Goal: Information Seeking & Learning: Compare options

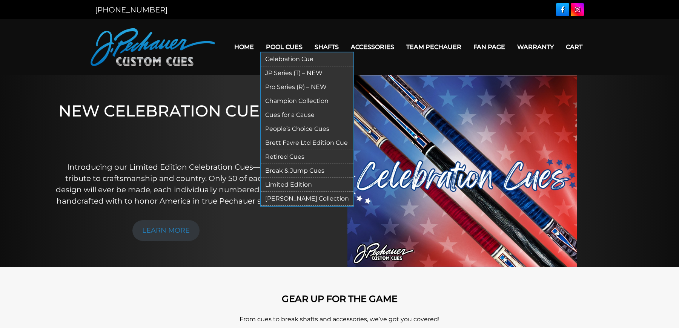
click at [289, 86] on link "Pro Series (R) – NEW" at bounding box center [307, 87] width 93 height 14
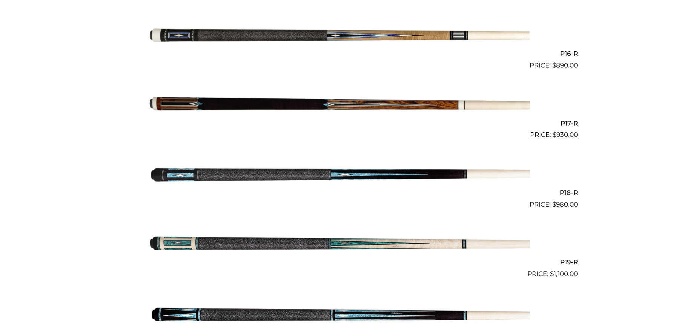
scroll to position [1284, 0]
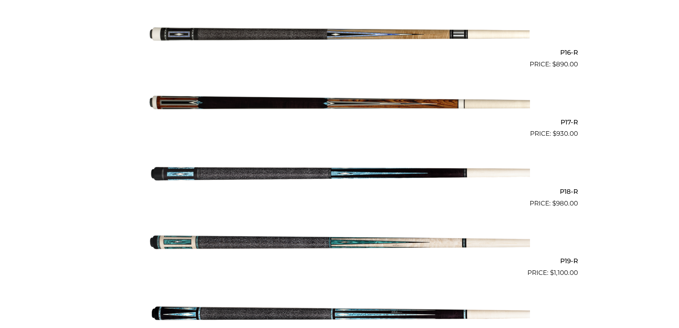
click at [218, 239] on img at bounding box center [339, 243] width 381 height 63
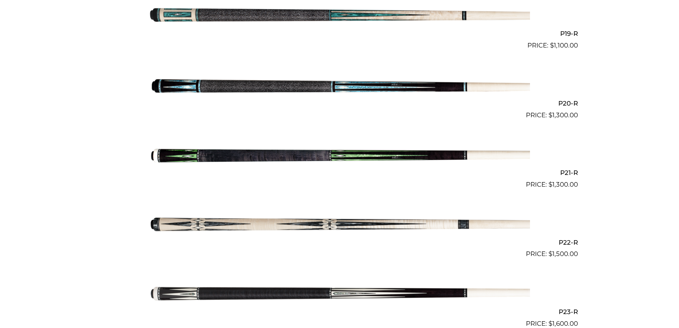
scroll to position [1509, 0]
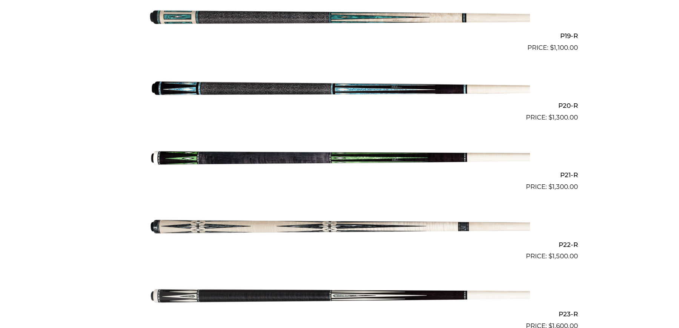
click at [270, 16] on img at bounding box center [339, 17] width 381 height 63
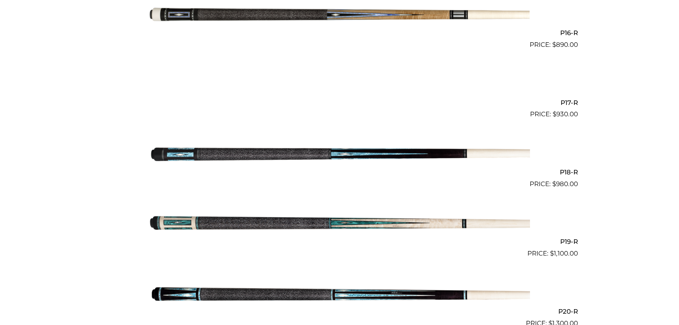
scroll to position [1292, 0]
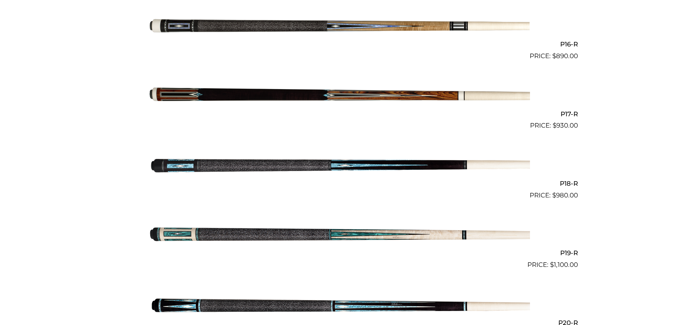
click at [431, 28] on img at bounding box center [339, 26] width 381 height 63
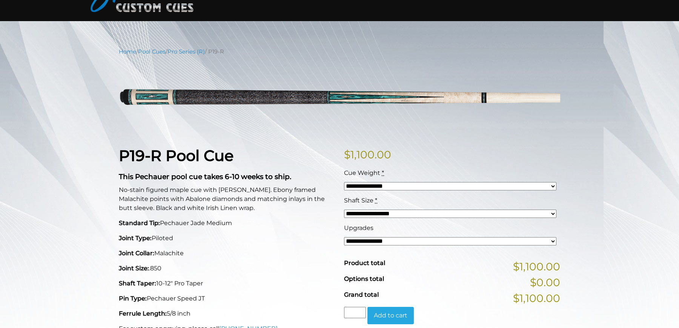
scroll to position [85, 0]
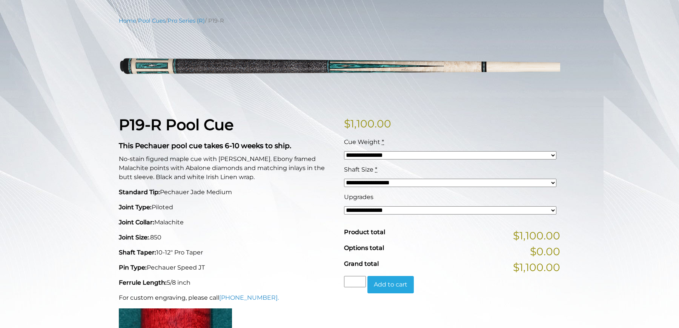
click at [386, 214] on div "**********" at bounding box center [450, 210] width 212 height 9
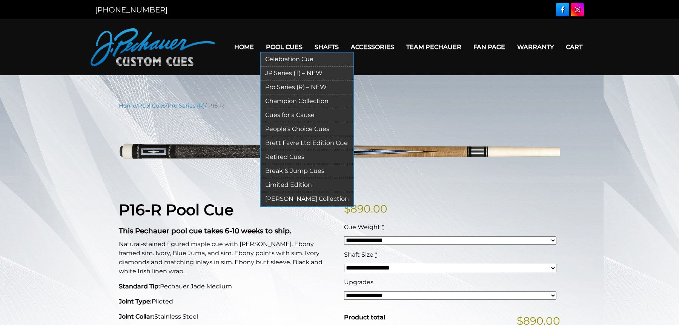
click at [296, 90] on link "Pro Series (R) – NEW" at bounding box center [307, 87] width 93 height 14
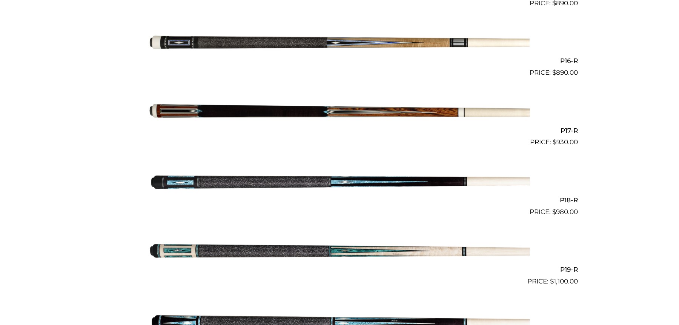
scroll to position [1309, 0]
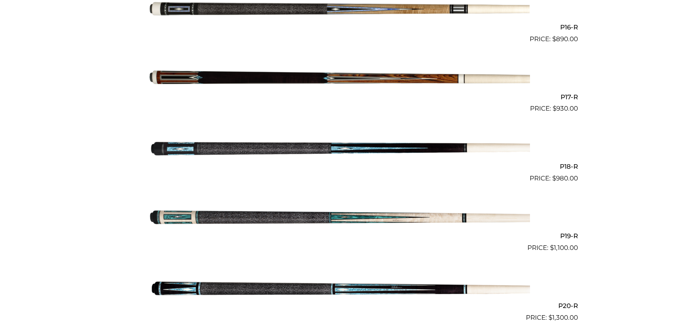
click at [316, 216] on img at bounding box center [339, 217] width 381 height 63
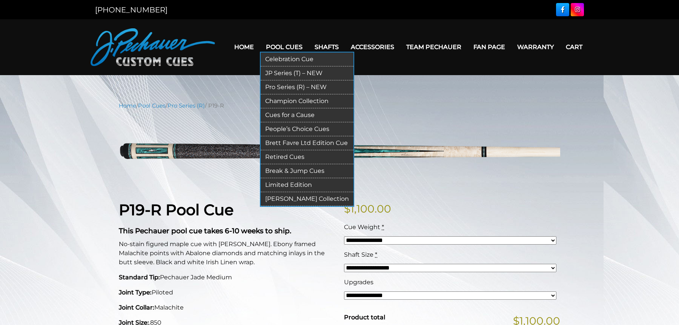
click at [285, 86] on link "Pro Series (R) – NEW" at bounding box center [307, 87] width 93 height 14
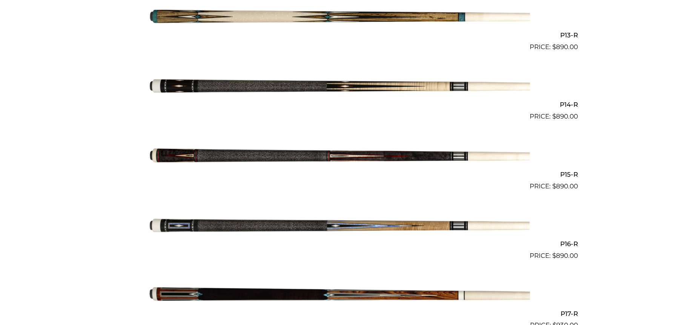
scroll to position [1107, 0]
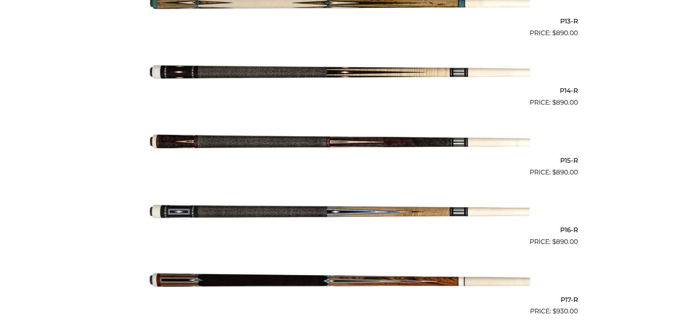
click at [279, 207] on img at bounding box center [339, 211] width 381 height 63
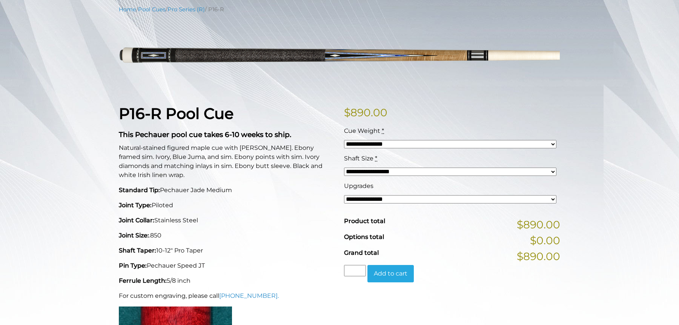
scroll to position [97, 0]
